Goal: Information Seeking & Learning: Learn about a topic

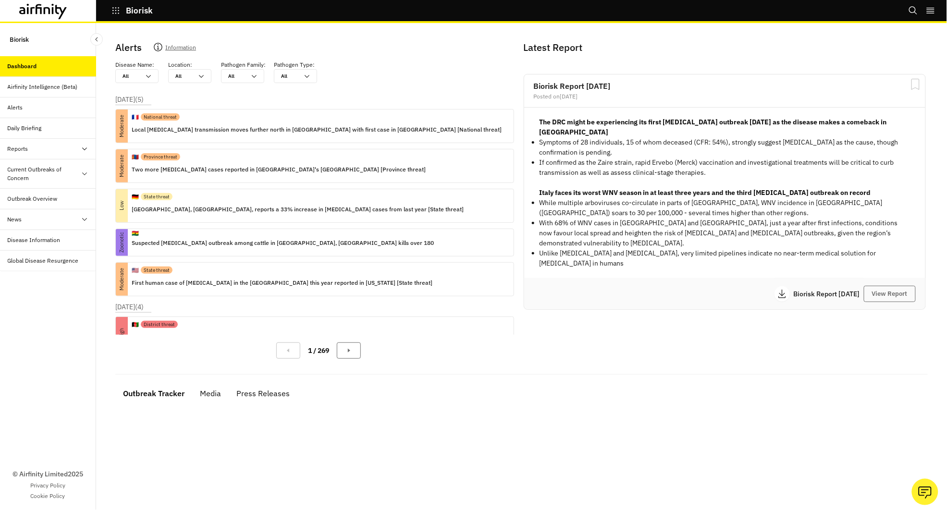
click at [17, 148] on div "Reports" at bounding box center [18, 149] width 21 height 9
click at [24, 169] on div "Reports" at bounding box center [25, 169] width 21 height 9
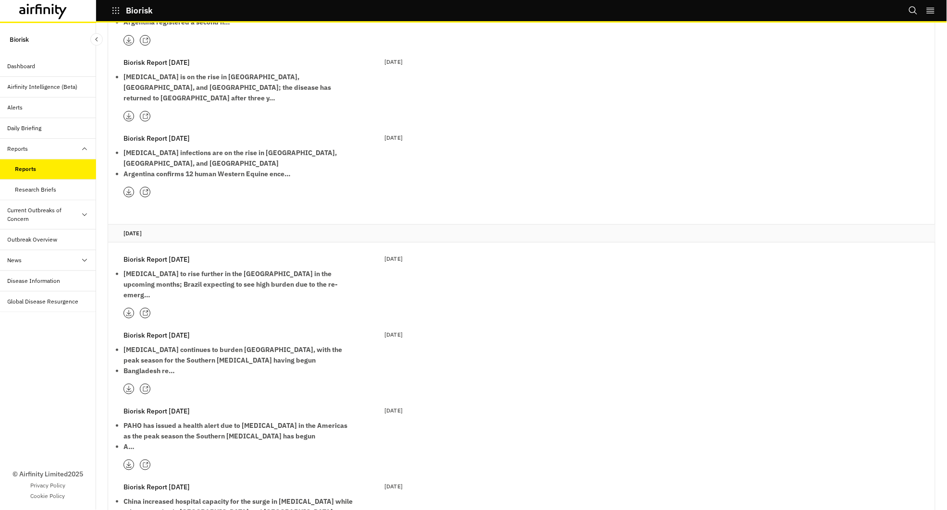
scroll to position [7515, 0]
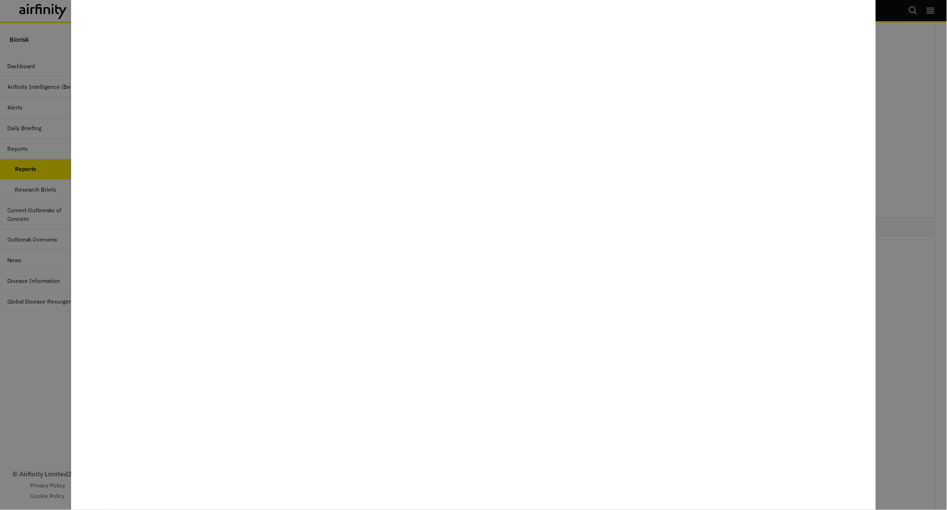
click at [34, 341] on div at bounding box center [473, 255] width 947 height 510
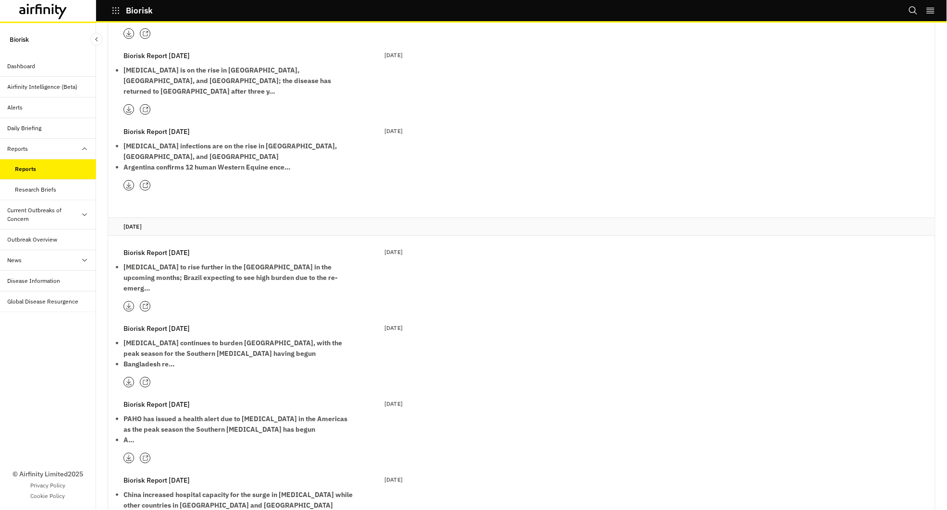
scroll to position [6528, 0]
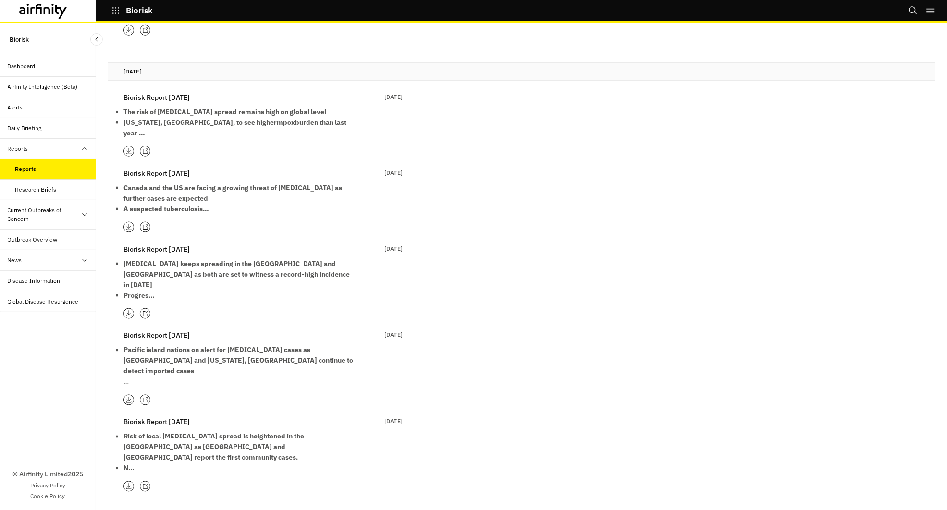
click at [30, 62] on div "Dashboard" at bounding box center [22, 66] width 28 height 9
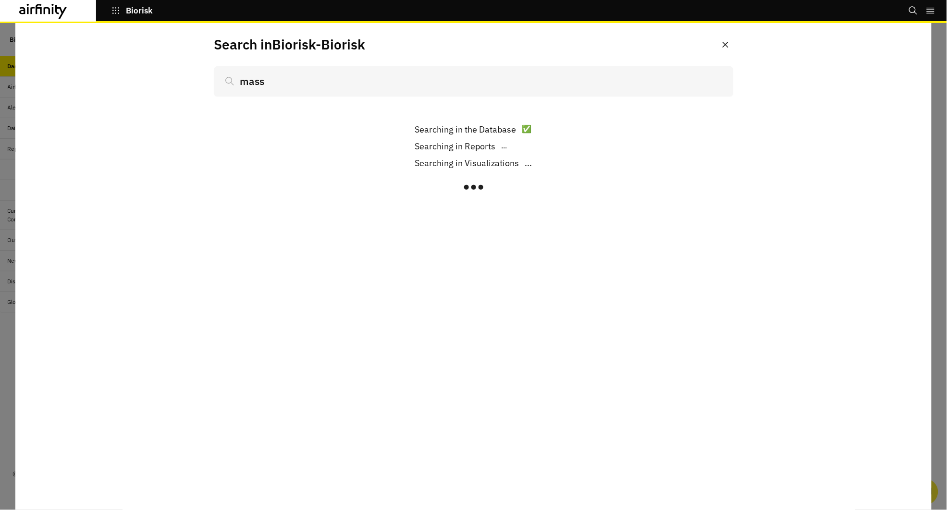
scroll to position [436, 0]
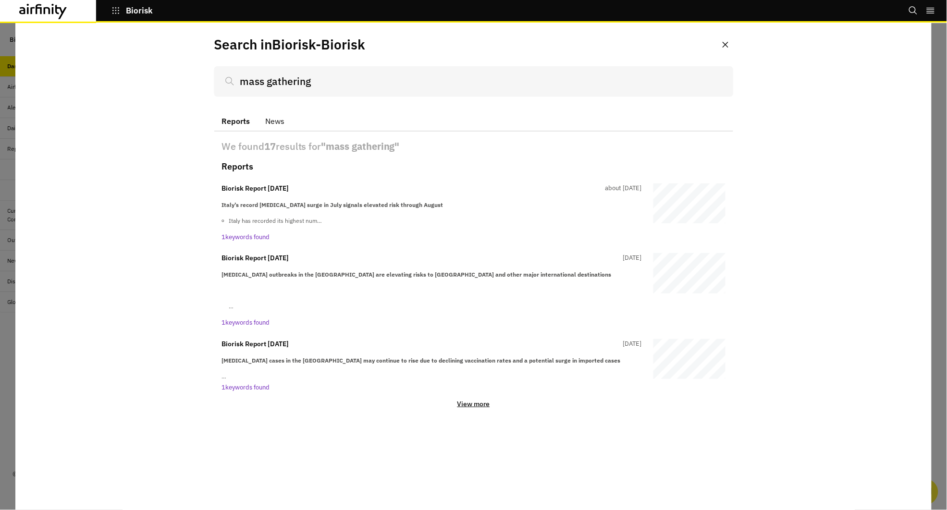
type input "mass gathering"
click at [476, 400] on p "View more" at bounding box center [473, 404] width 33 height 9
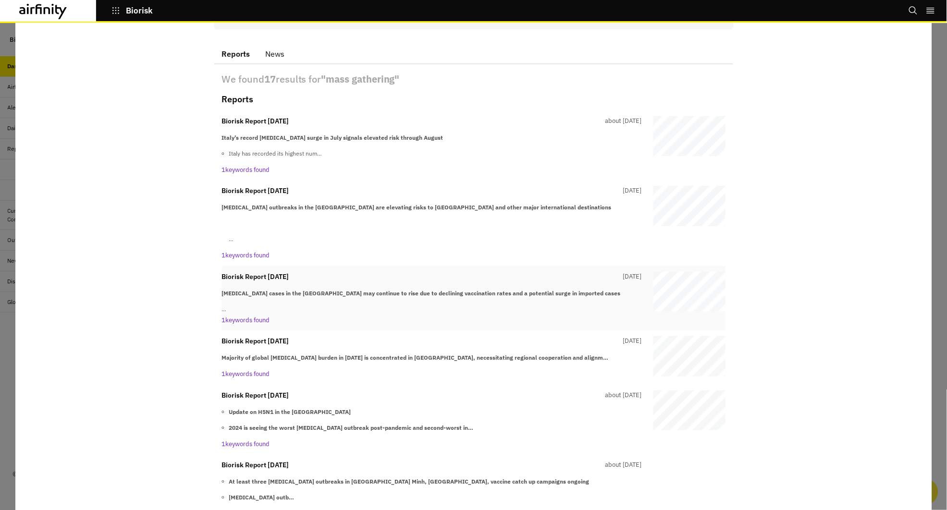
scroll to position [69, 0]
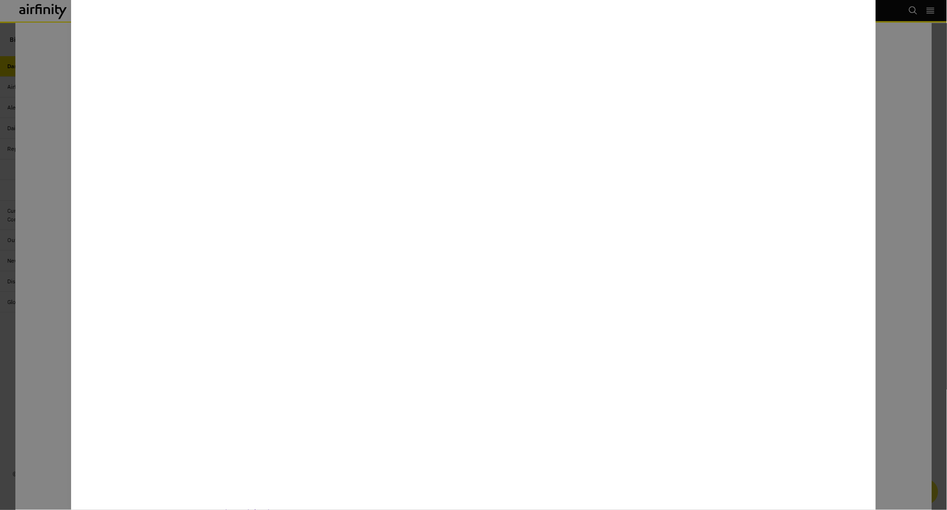
click at [912, 223] on div at bounding box center [473, 255] width 947 height 510
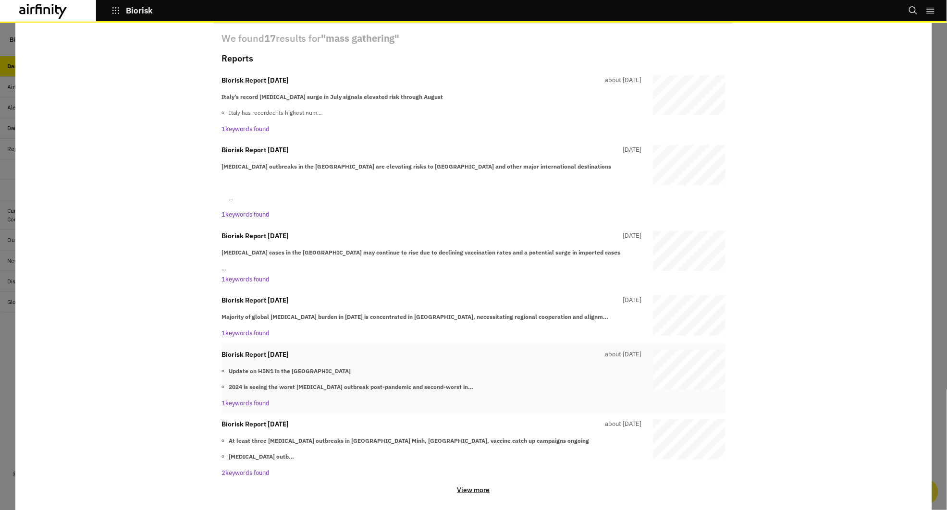
scroll to position [108, 0]
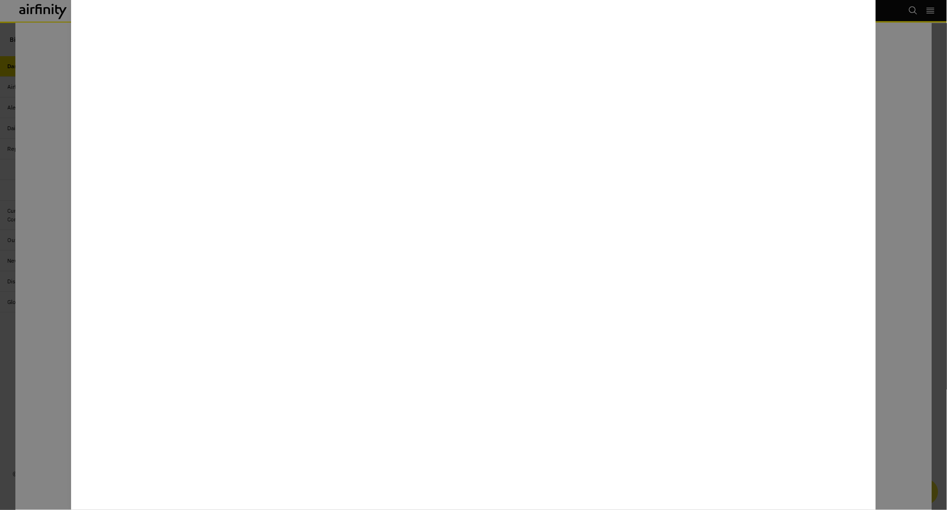
click at [919, 116] on div at bounding box center [473, 255] width 947 height 510
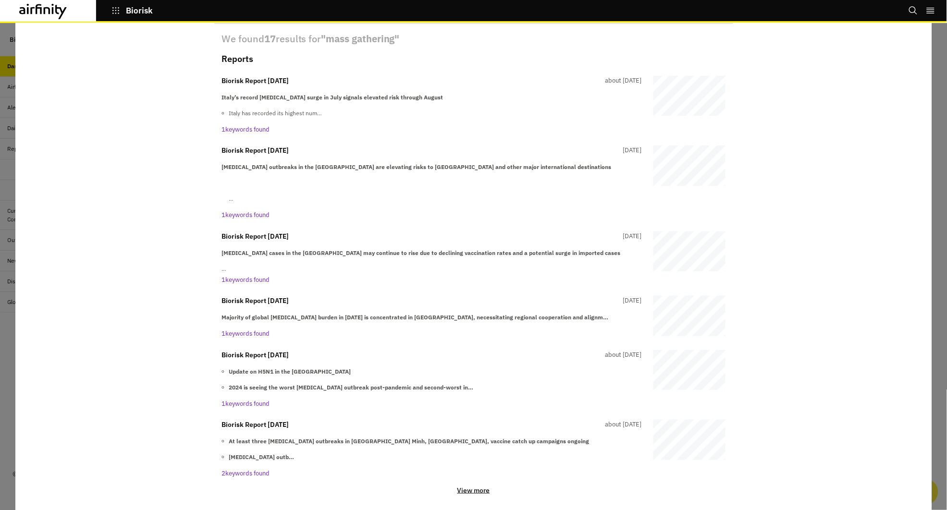
click at [467, 486] on p "View more" at bounding box center [473, 490] width 33 height 9
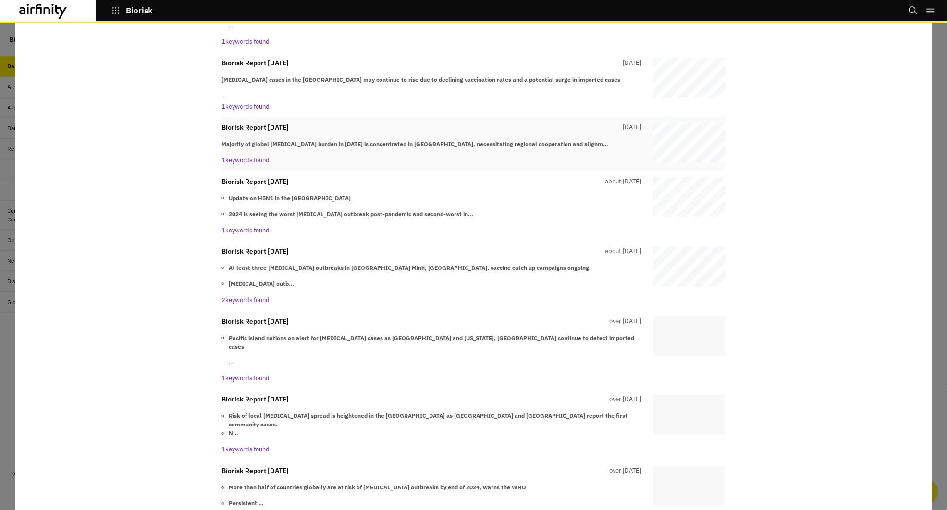
scroll to position [307, 0]
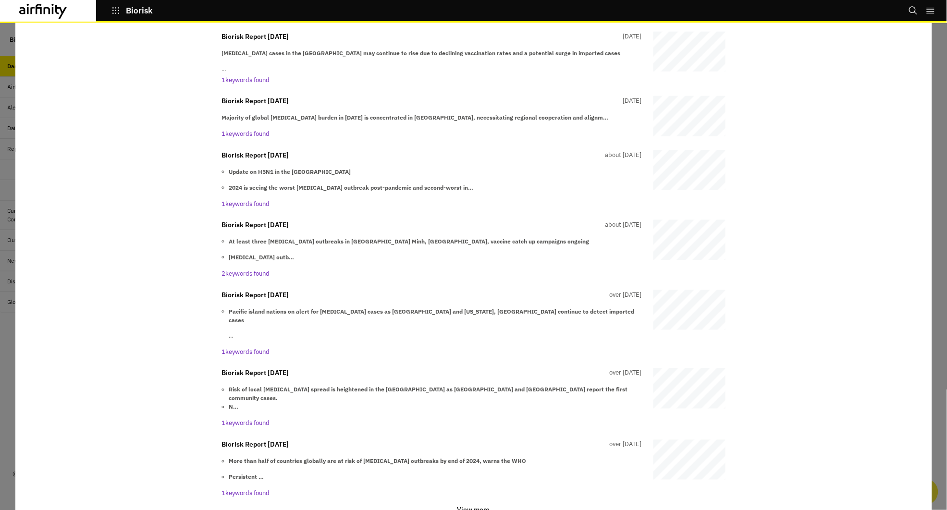
click at [475, 506] on p "View more" at bounding box center [473, 510] width 33 height 9
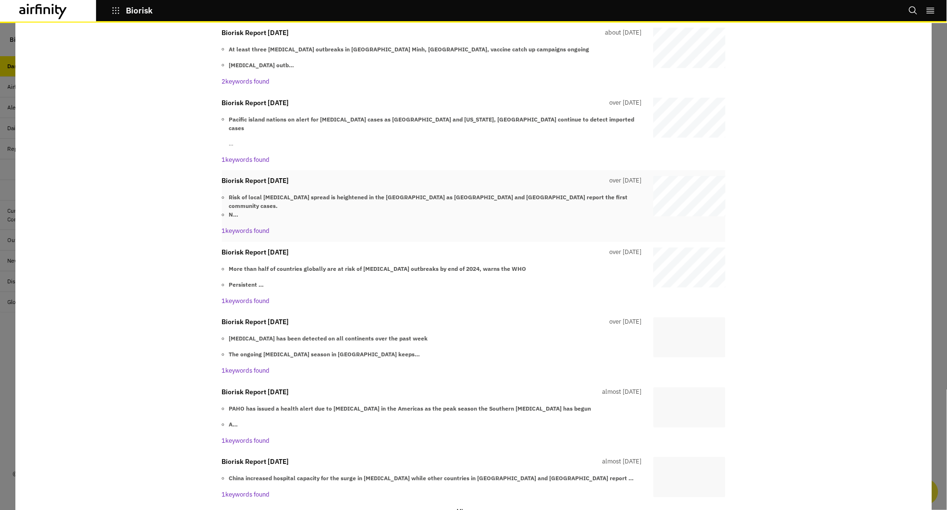
scroll to position [498, 0]
click at [472, 509] on p "View more" at bounding box center [473, 513] width 33 height 9
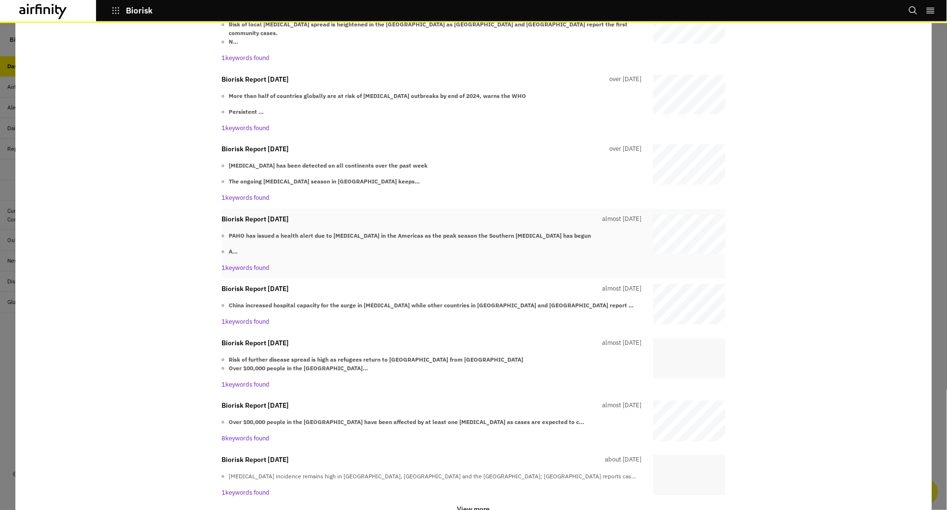
scroll to position [667, 0]
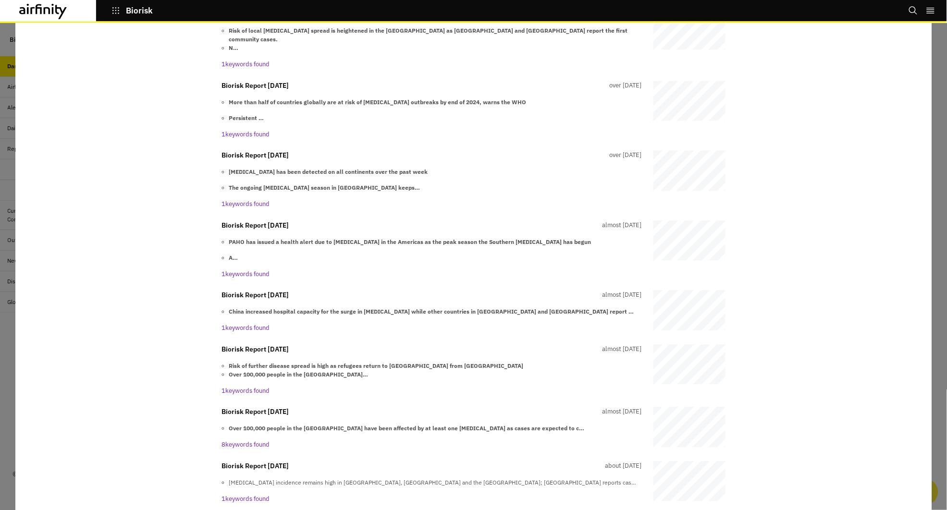
click at [478, 510] on p "View more" at bounding box center [473, 515] width 33 height 9
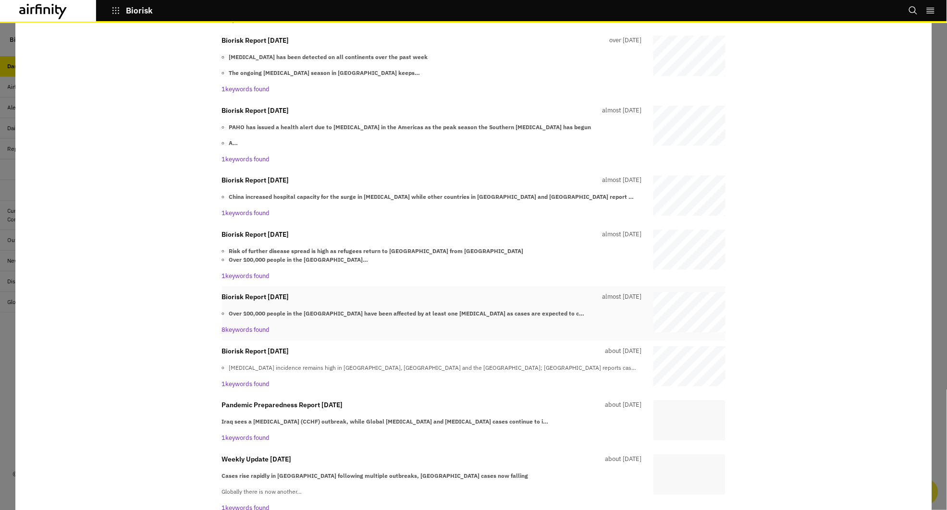
scroll to position [777, 0]
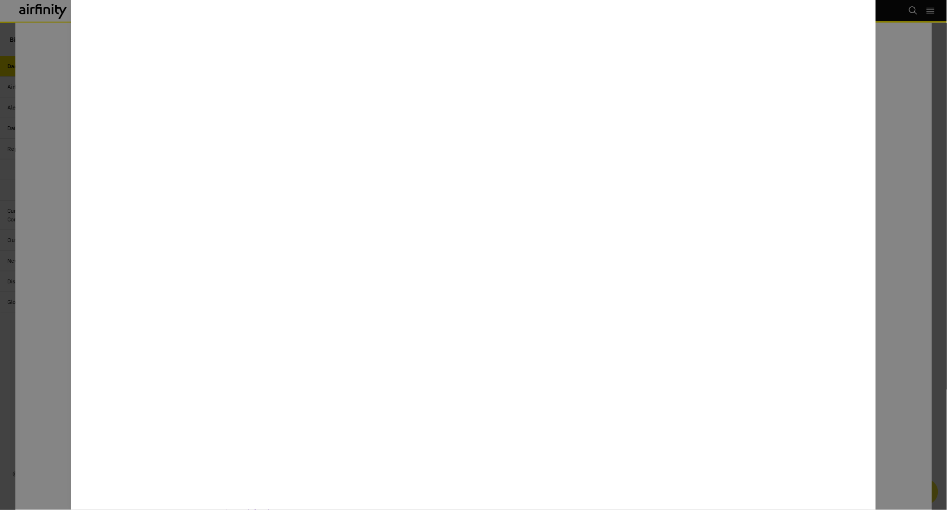
click at [895, 295] on div at bounding box center [473, 255] width 947 height 510
